Goal: Find specific page/section: Find specific page/section

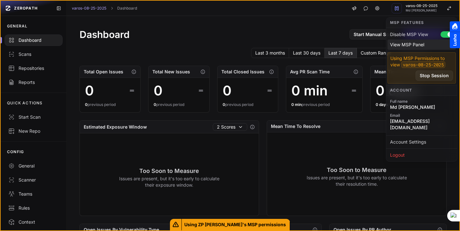
click at [413, 45] on div "View MSP Panel" at bounding box center [421, 45] width 68 height 10
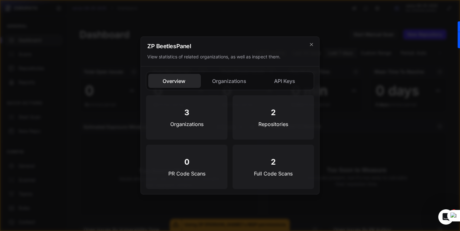
click at [187, 117] on h1 "3" at bounding box center [186, 112] width 5 height 10
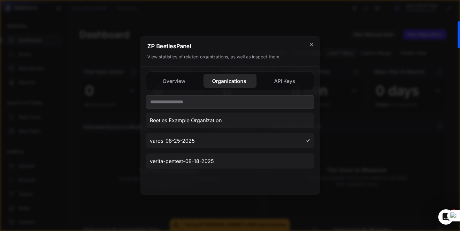
click at [222, 83] on button "Organizations" at bounding box center [229, 81] width 53 height 14
click at [312, 44] on icon "cross 2," at bounding box center [311, 44] width 5 height 5
